Goal: Task Accomplishment & Management: Manage account settings

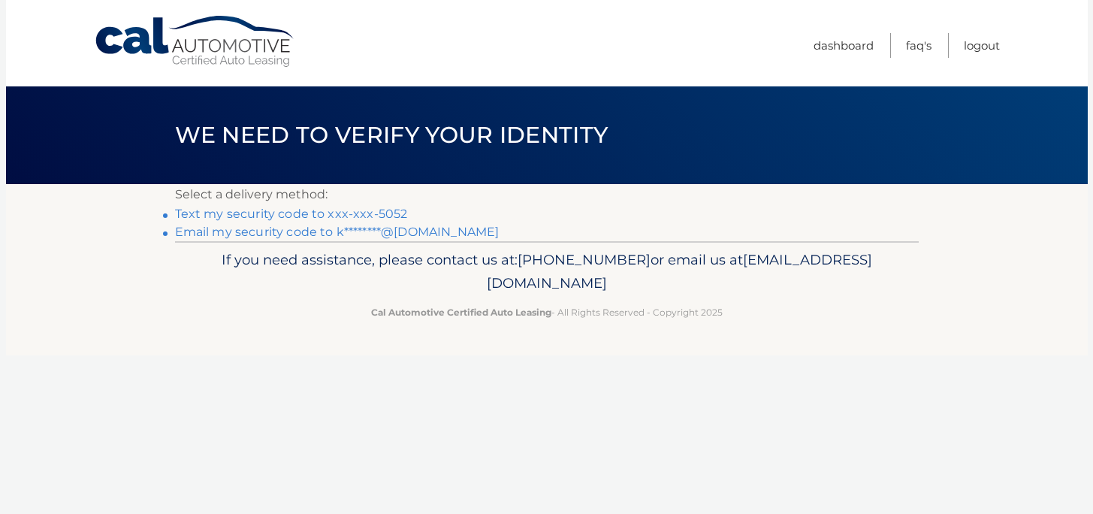
click at [372, 212] on link "Text my security code to xxx-xxx-5052" at bounding box center [291, 214] width 233 height 14
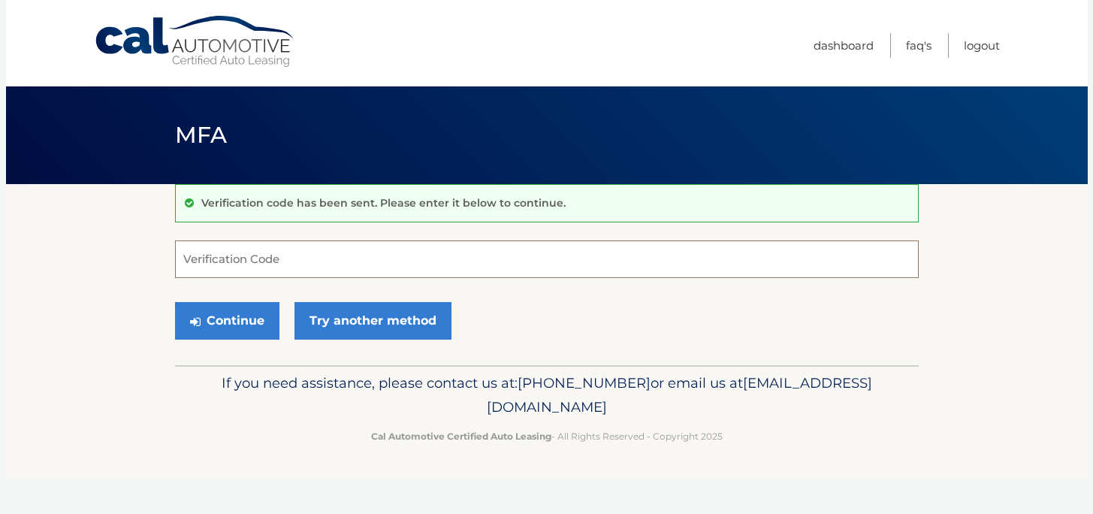
click at [276, 264] on input "Verification Code" at bounding box center [546, 259] width 743 height 38
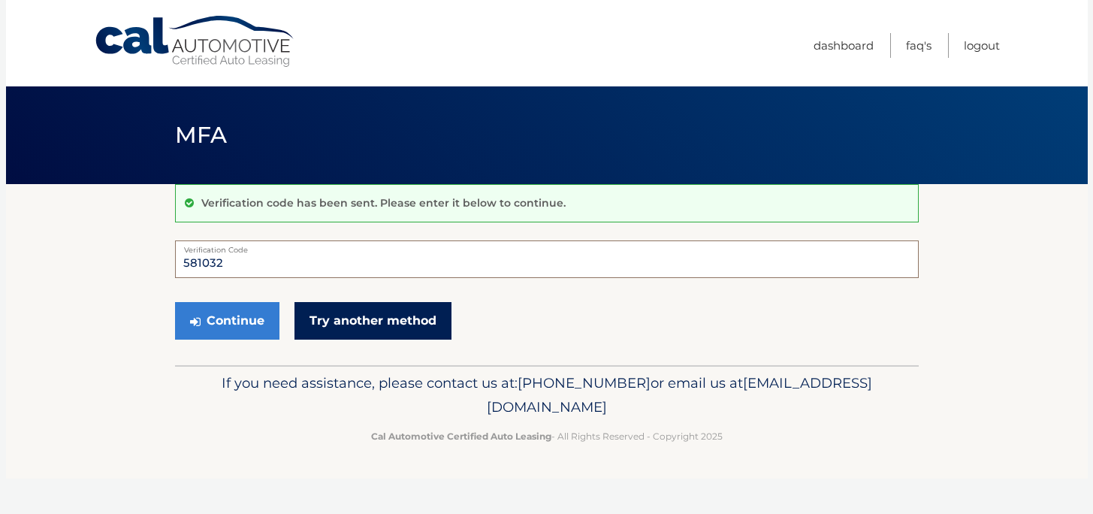
type input "581032"
click at [351, 320] on link "Try another method" at bounding box center [372, 321] width 157 height 38
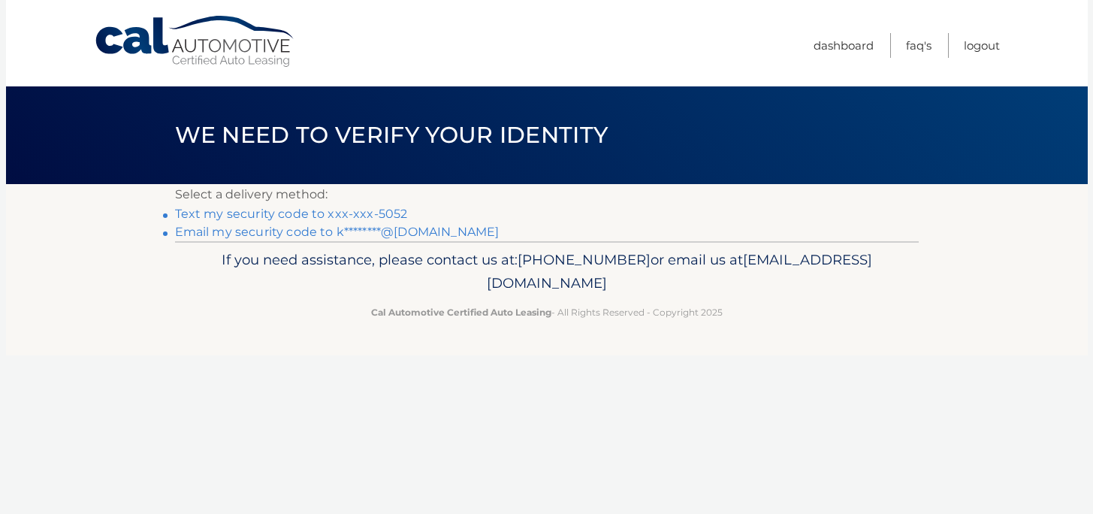
click at [324, 216] on link "Text my security code to xxx-xxx-5052" at bounding box center [291, 214] width 233 height 14
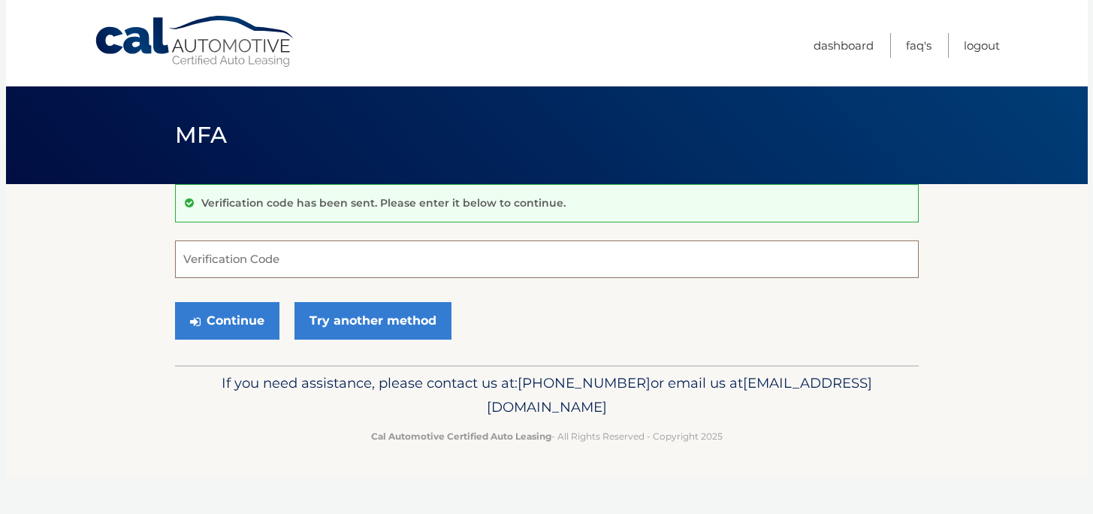
click at [273, 265] on input "Verification Code" at bounding box center [546, 259] width 743 height 38
type input "5"
type input "446744"
click at [217, 321] on button "Continue" at bounding box center [227, 321] width 104 height 38
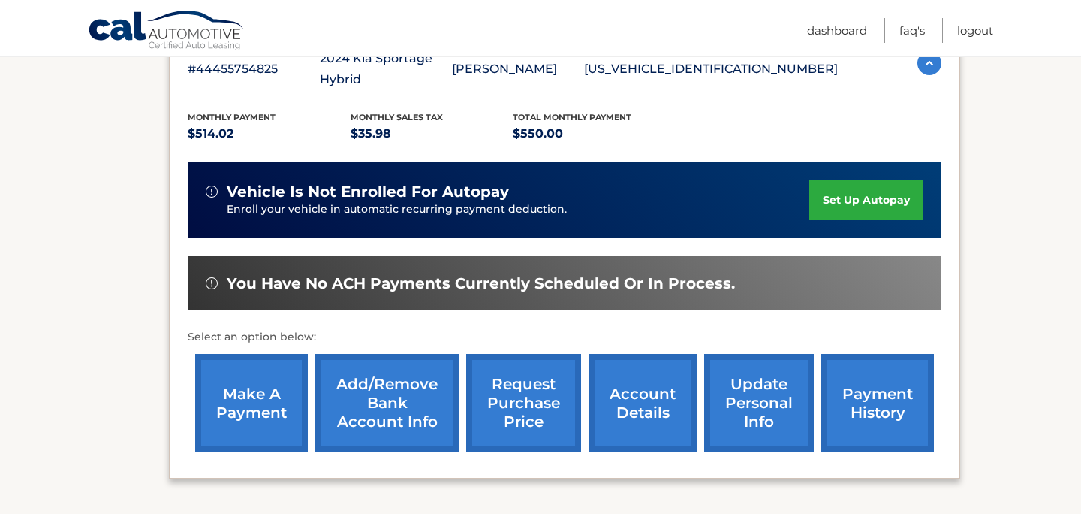
scroll to position [396, 0]
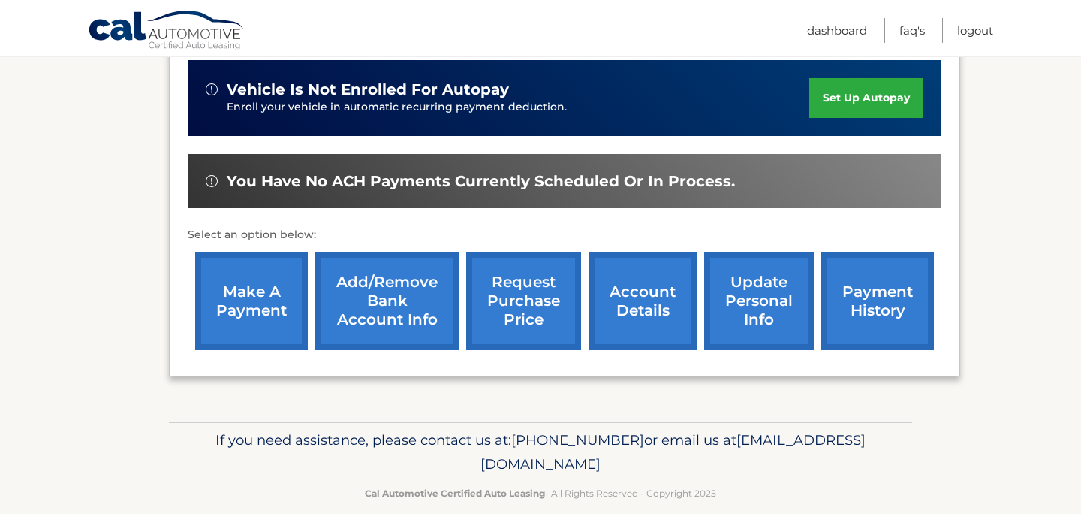
click at [247, 276] on link "make a payment" at bounding box center [251, 301] width 113 height 98
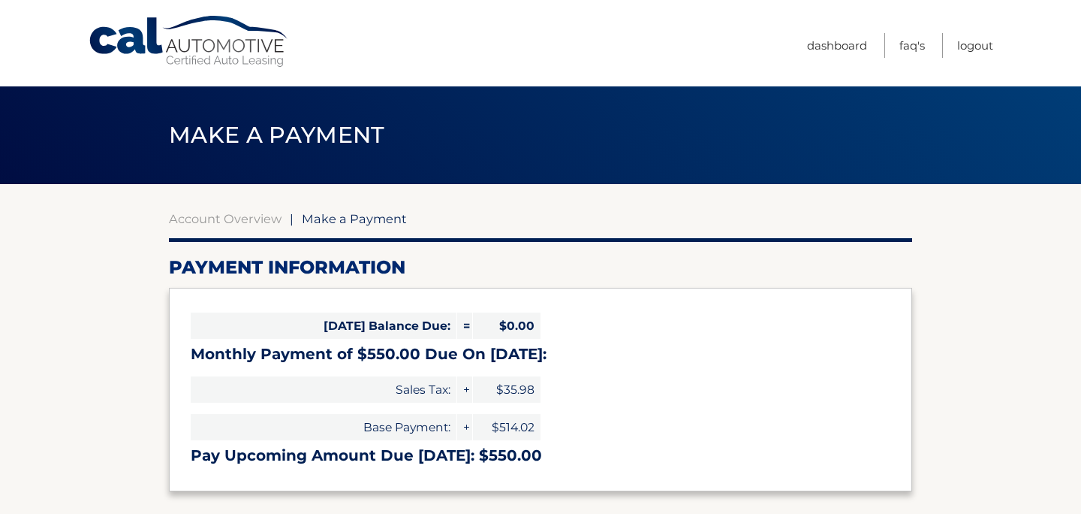
select select "YTliNGQ0NzMtYWY0Ni00NTFkLTgxMTktZmEyNmRkNGQ1YWNi"
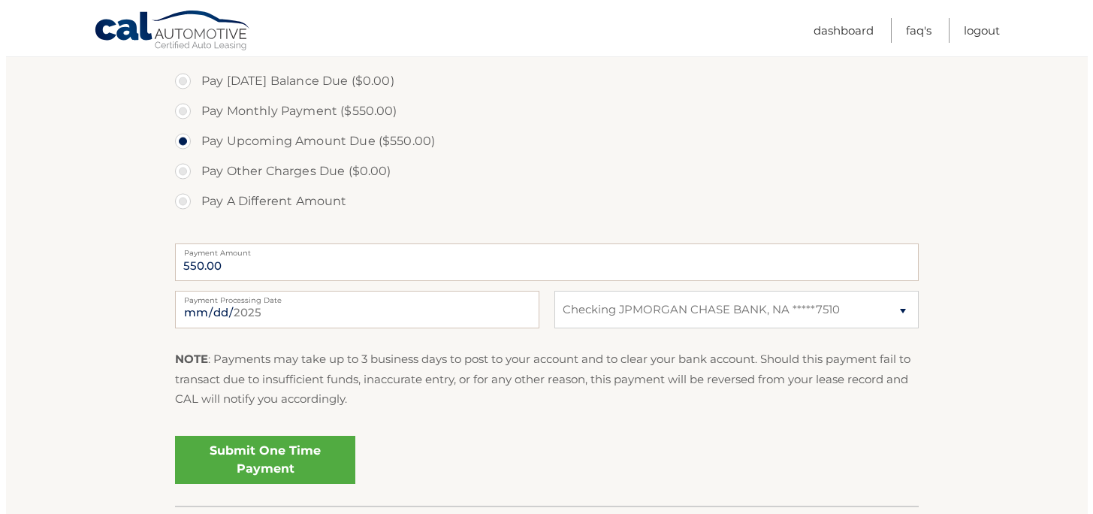
scroll to position [498, 0]
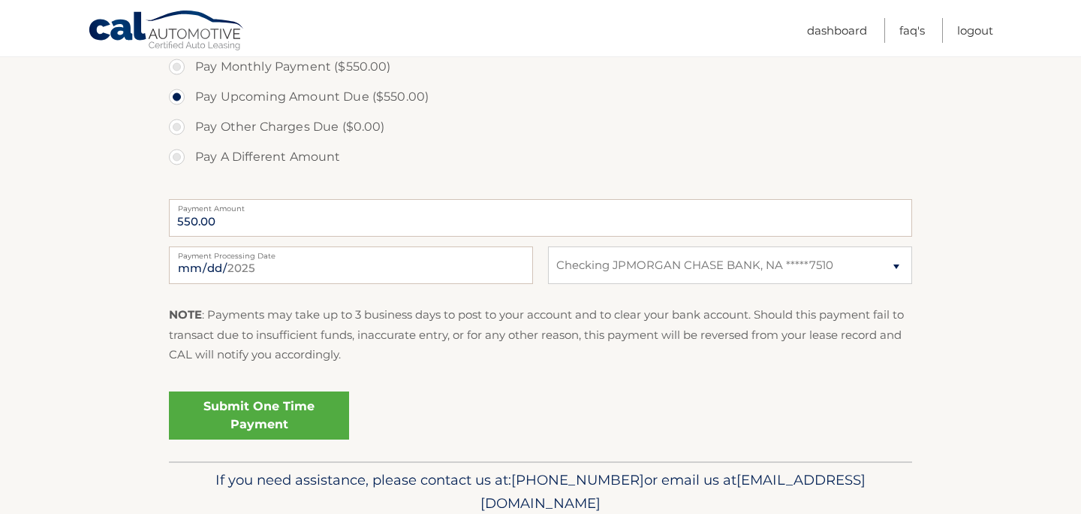
click at [257, 409] on link "Submit One Time Payment" at bounding box center [259, 415] width 180 height 48
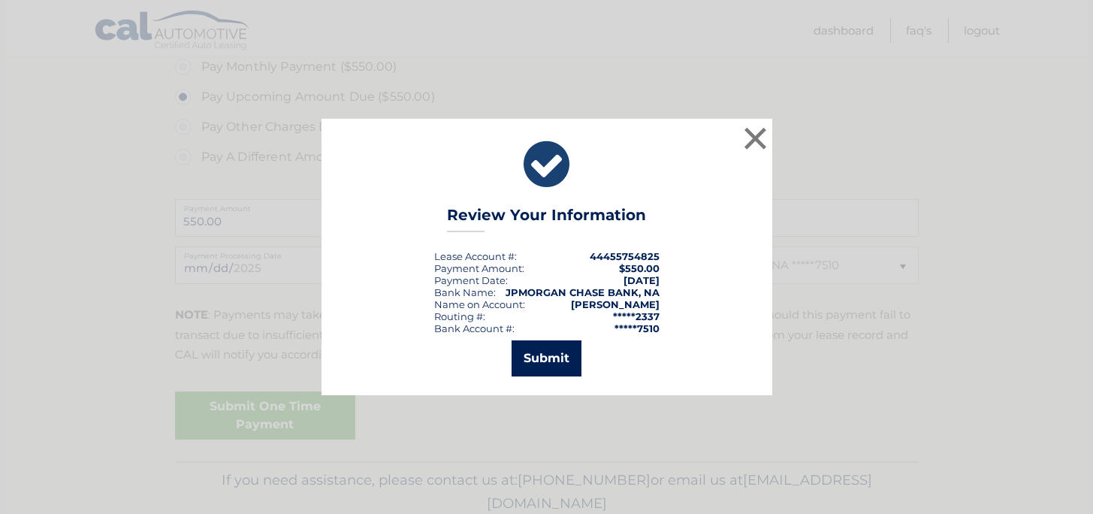
click at [548, 351] on button "Submit" at bounding box center [546, 358] width 70 height 36
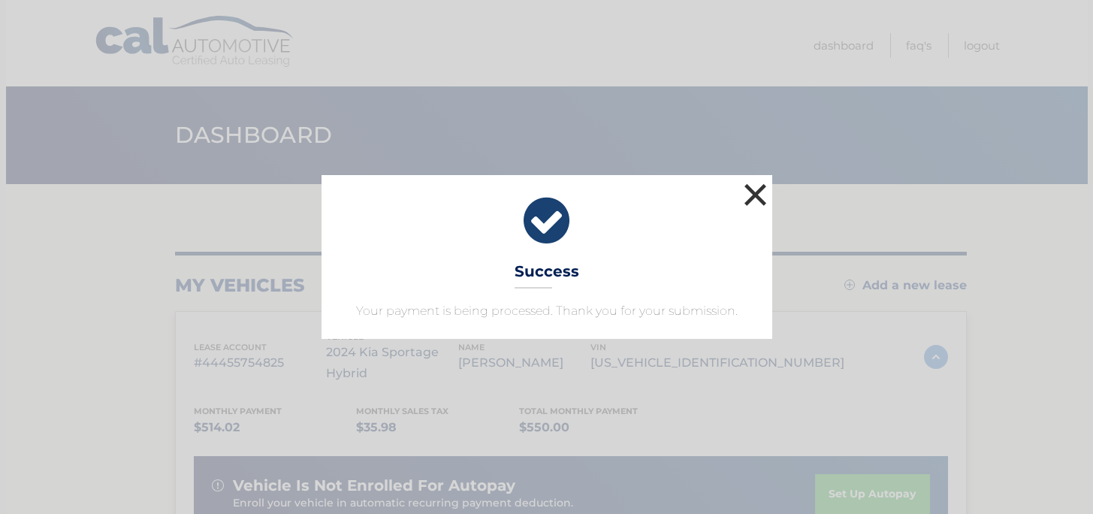
click at [753, 187] on button "×" at bounding box center [755, 194] width 30 height 30
